Goal: Task Accomplishment & Management: Use online tool/utility

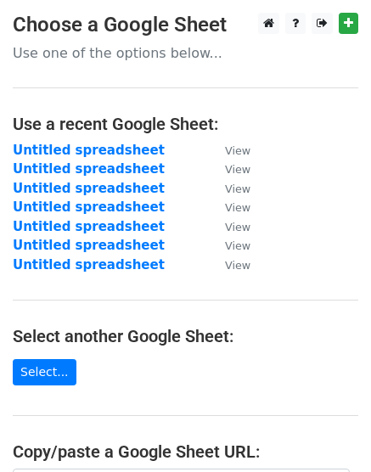
scroll to position [318, 0]
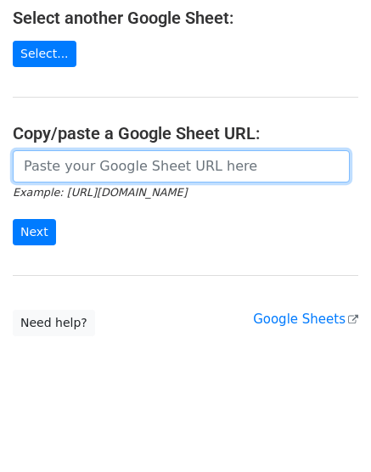
click at [57, 165] on input "url" at bounding box center [181, 166] width 337 height 32
paste input "[URL][DOMAIN_NAME]"
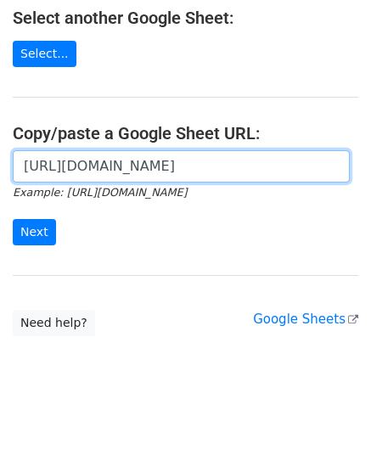
scroll to position [0, 339]
type input "[URL][DOMAIN_NAME]"
click at [13, 219] on input "Next" at bounding box center [34, 232] width 43 height 26
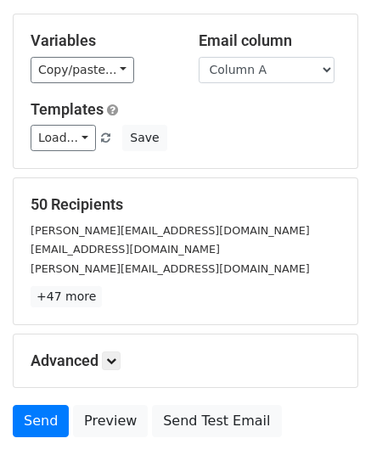
scroll to position [188, 0]
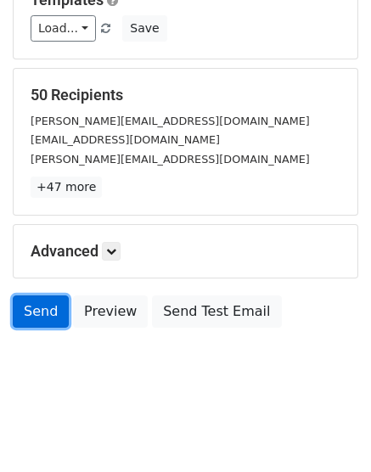
click at [48, 306] on link "Send" at bounding box center [41, 311] width 56 height 32
